Goal: Task Accomplishment & Management: Manage account settings

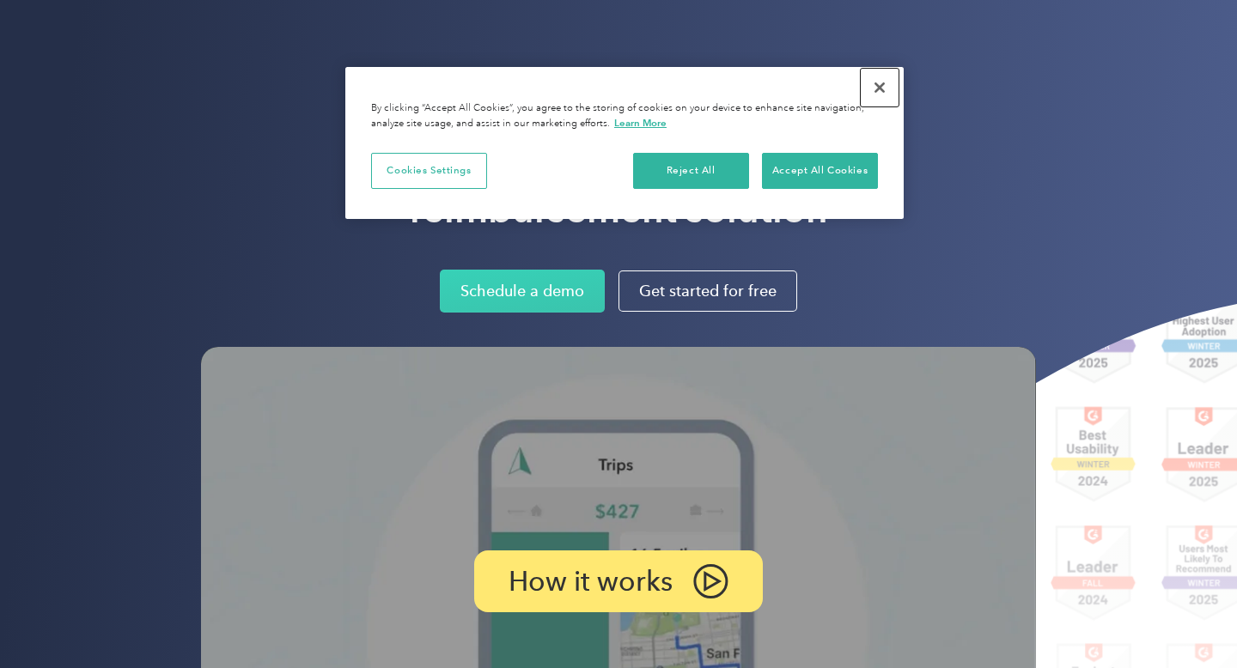
click at [885, 85] on button "Close" at bounding box center [880, 88] width 38 height 38
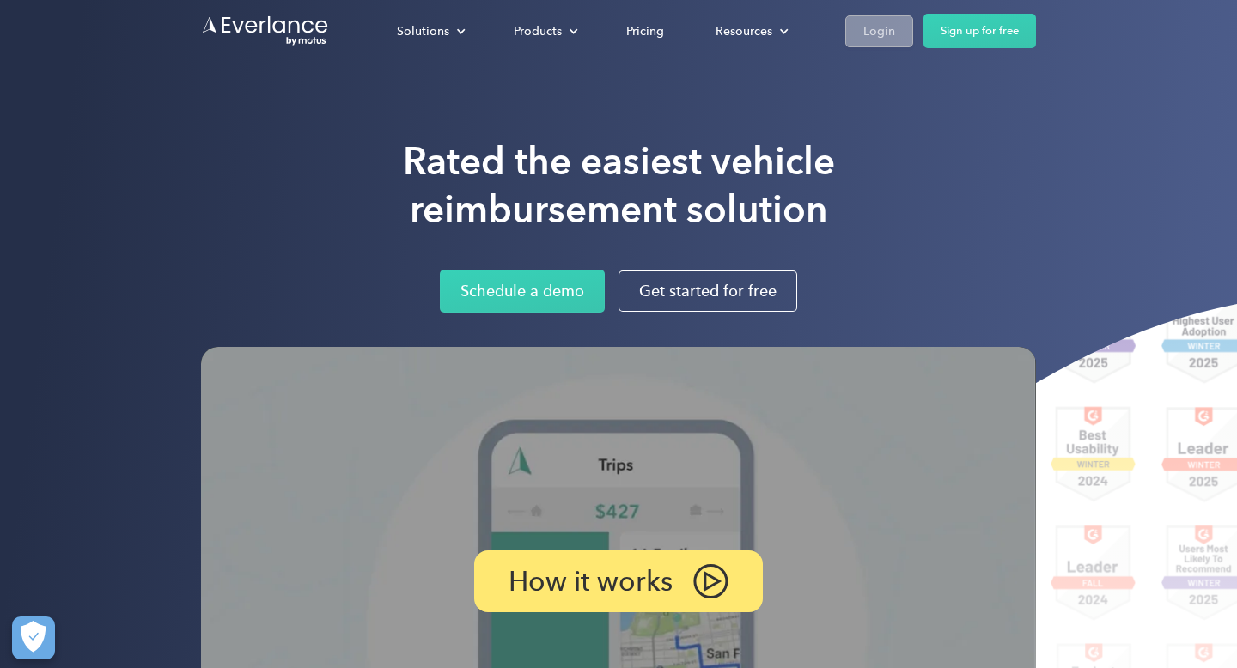
click at [871, 31] on div "Login" at bounding box center [880, 31] width 32 height 21
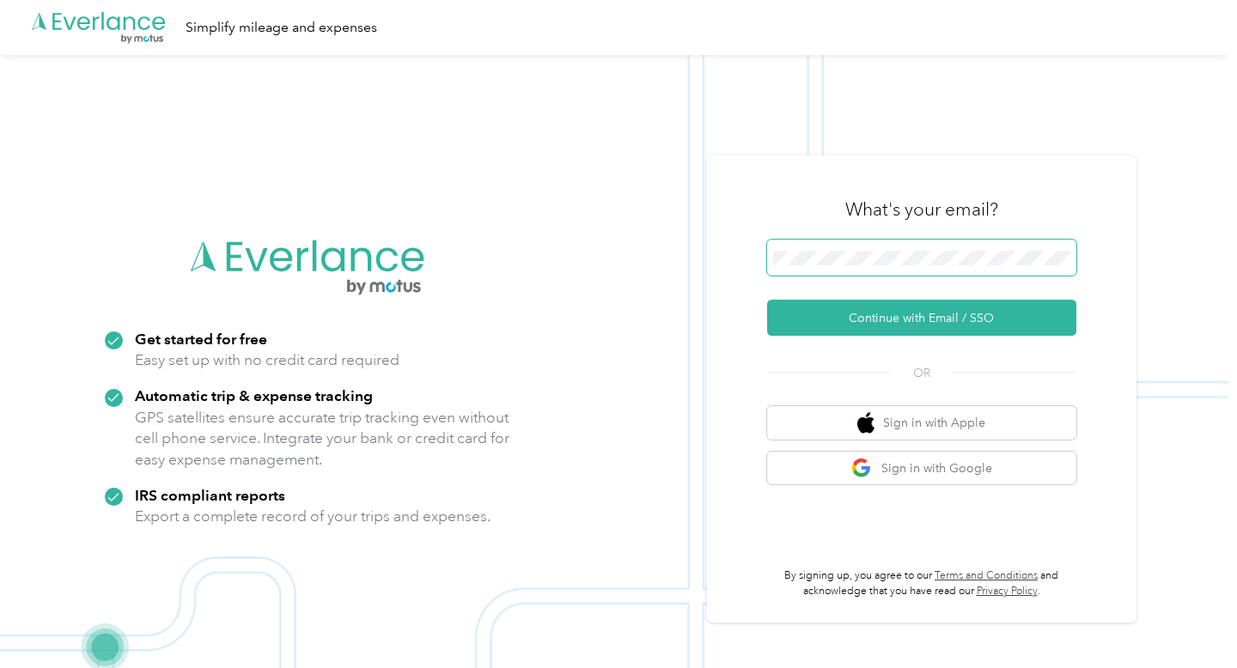
click at [832, 269] on span at bounding box center [921, 258] width 309 height 36
click at [890, 441] on div "Sign in with Apple Sign in with Google" at bounding box center [921, 445] width 309 height 78
click at [901, 430] on button "Sign in with Apple" at bounding box center [921, 423] width 309 height 34
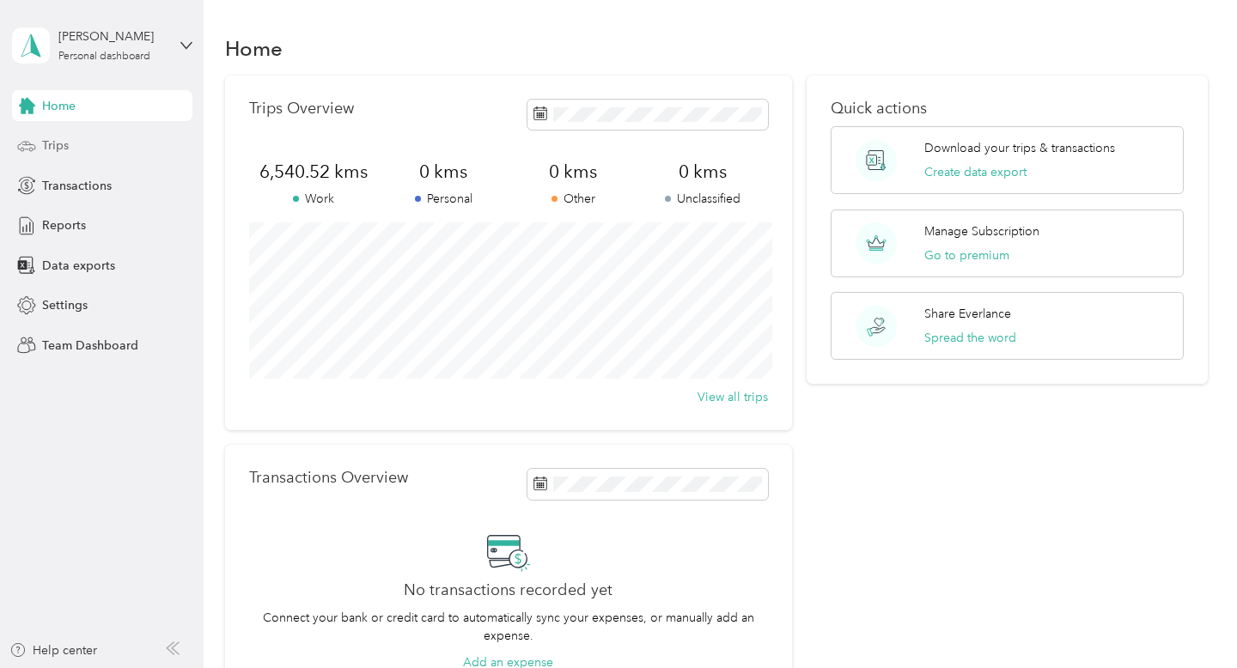
click at [61, 150] on span "Trips" at bounding box center [55, 146] width 27 height 18
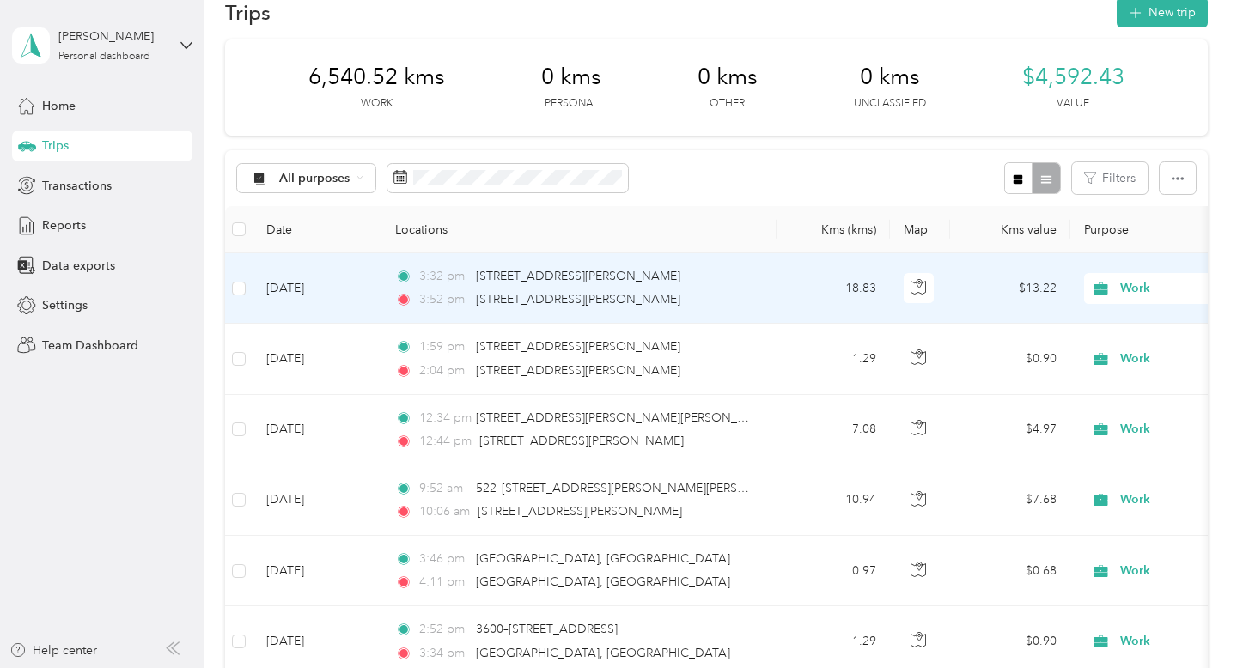
scroll to position [34, 0]
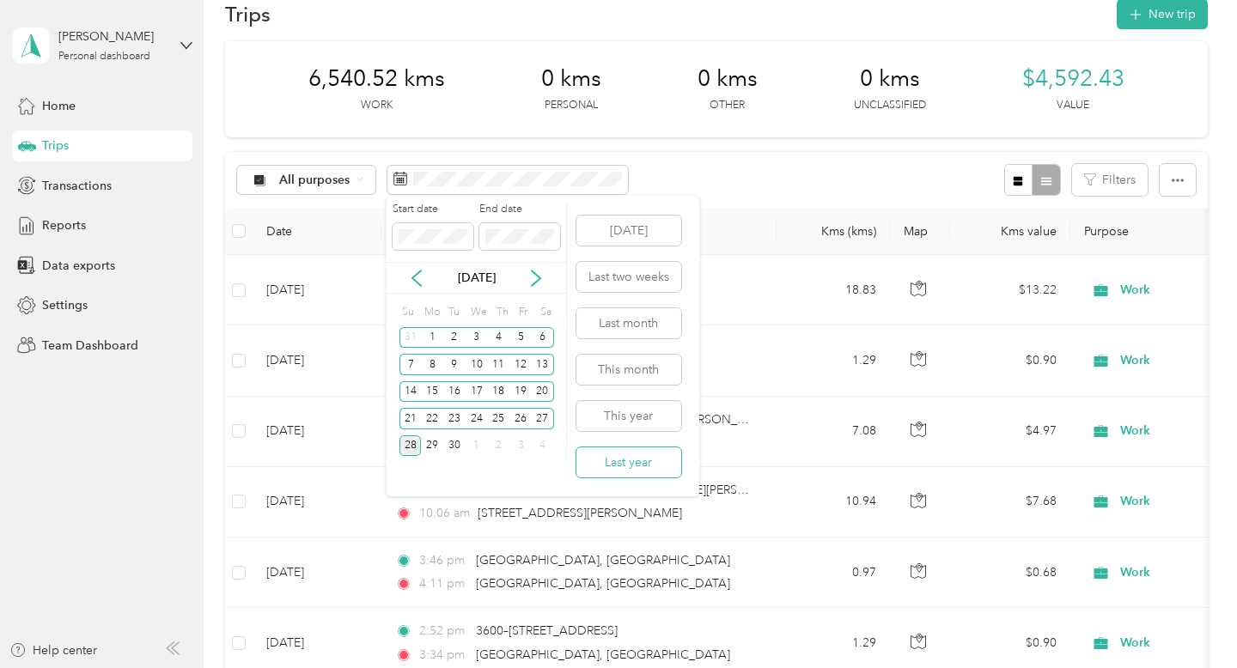
click at [628, 470] on button "Last year" at bounding box center [629, 463] width 105 height 30
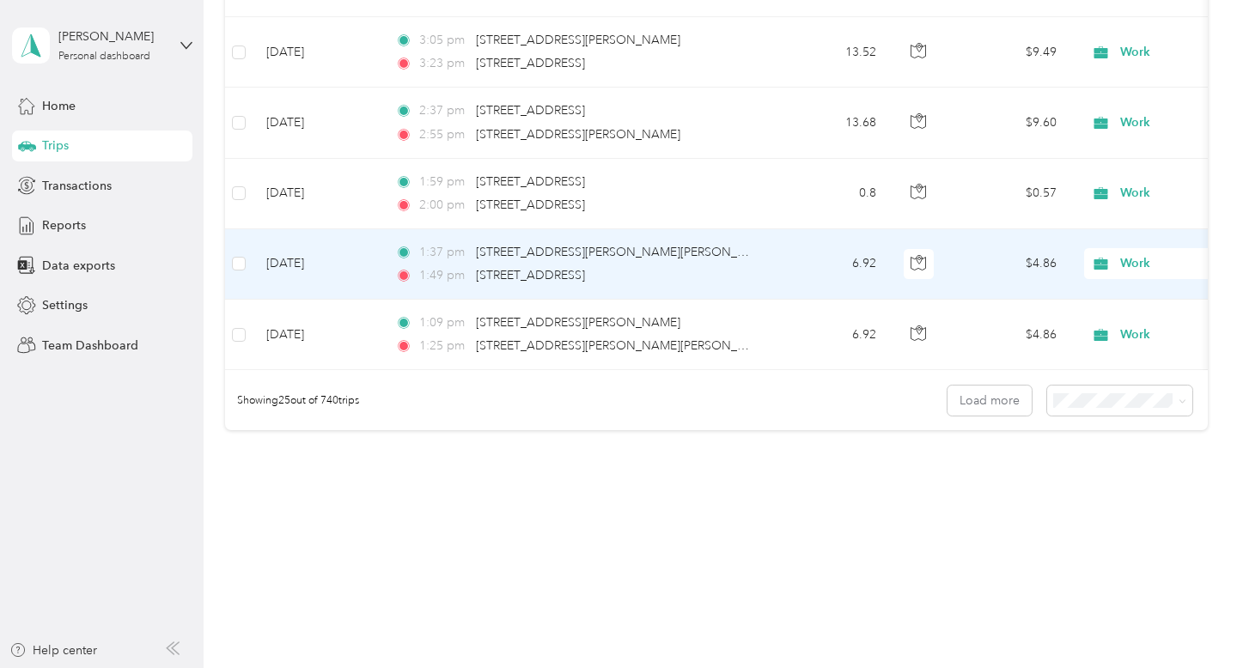
scroll to position [1626, 0]
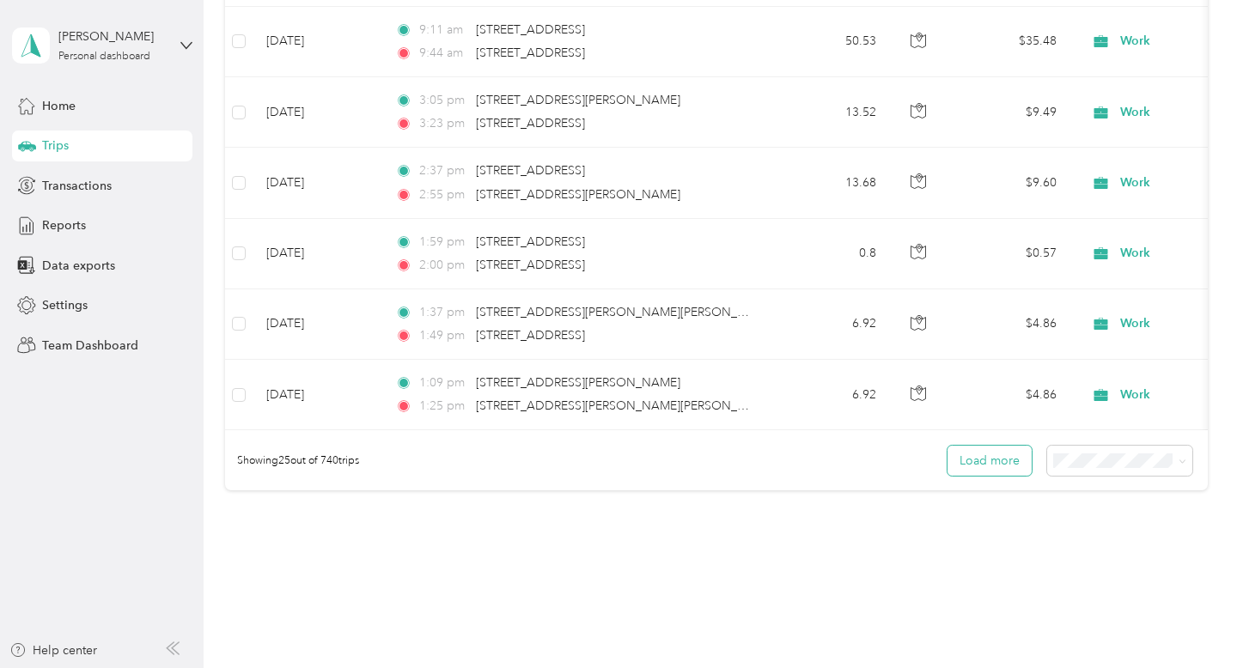
click at [1013, 456] on button "Load more" at bounding box center [990, 461] width 84 height 30
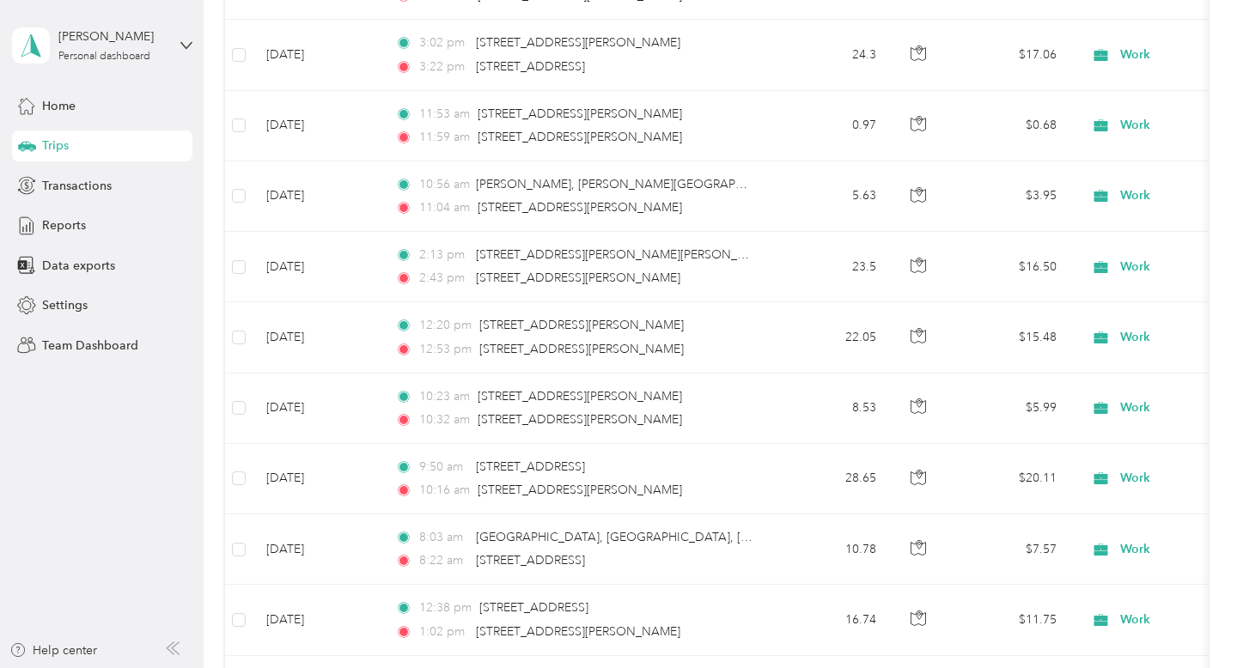
scroll to position [3452, 0]
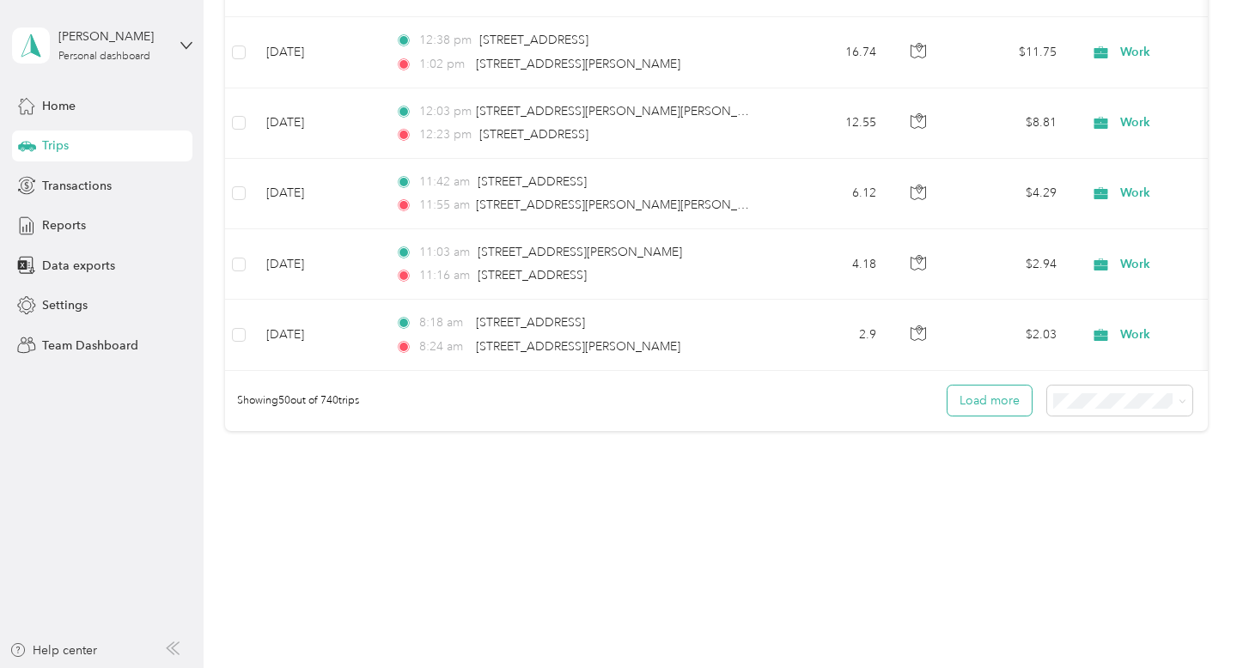
click at [1004, 400] on button "Load more" at bounding box center [990, 401] width 84 height 30
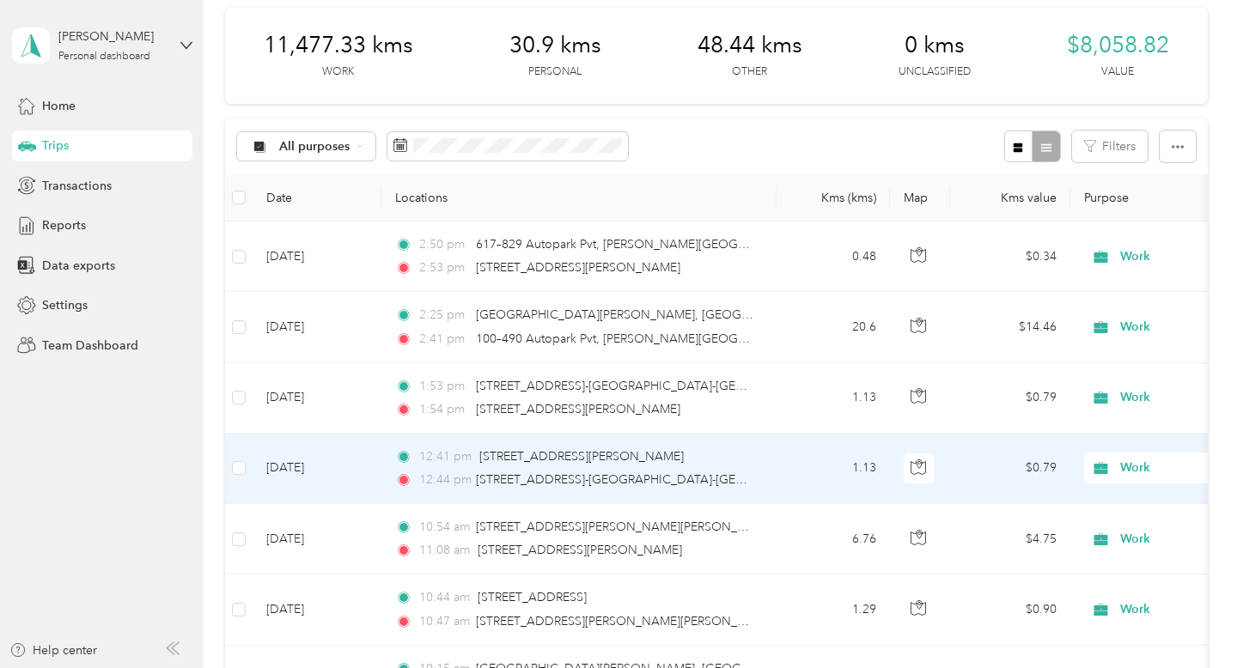
scroll to position [0, 0]
